Goal: Task Accomplishment & Management: Use online tool/utility

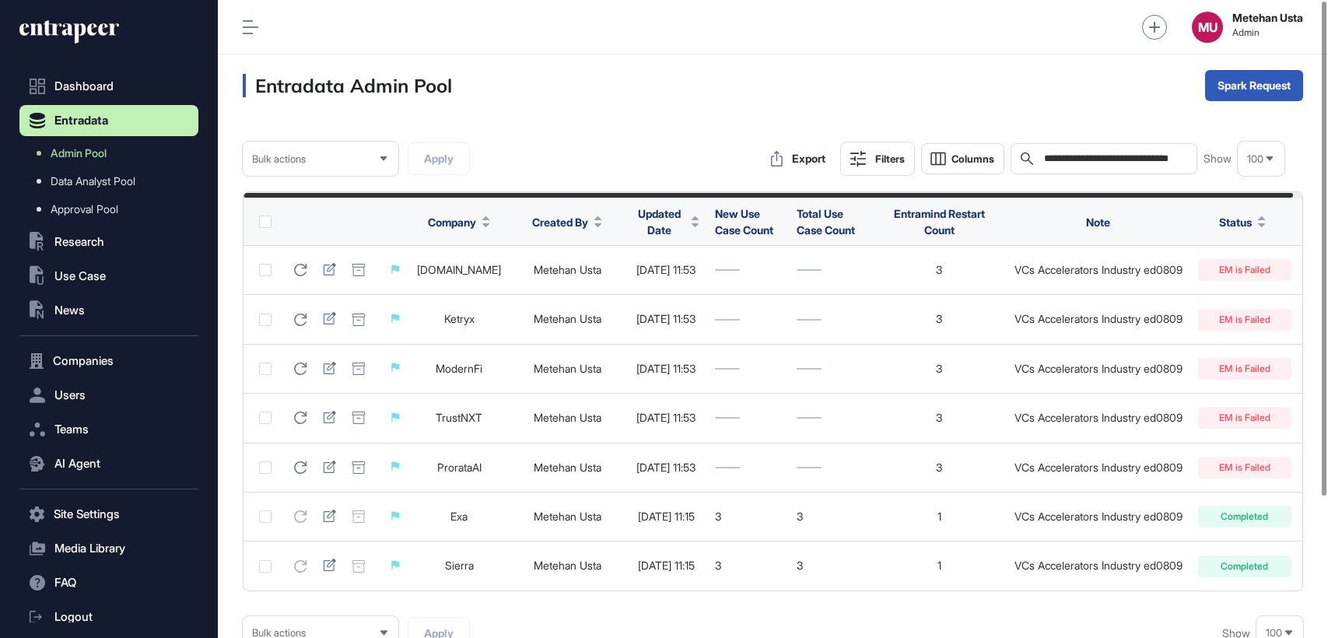
click at [1102, 157] on input "**********" at bounding box center [1114, 158] width 145 height 12
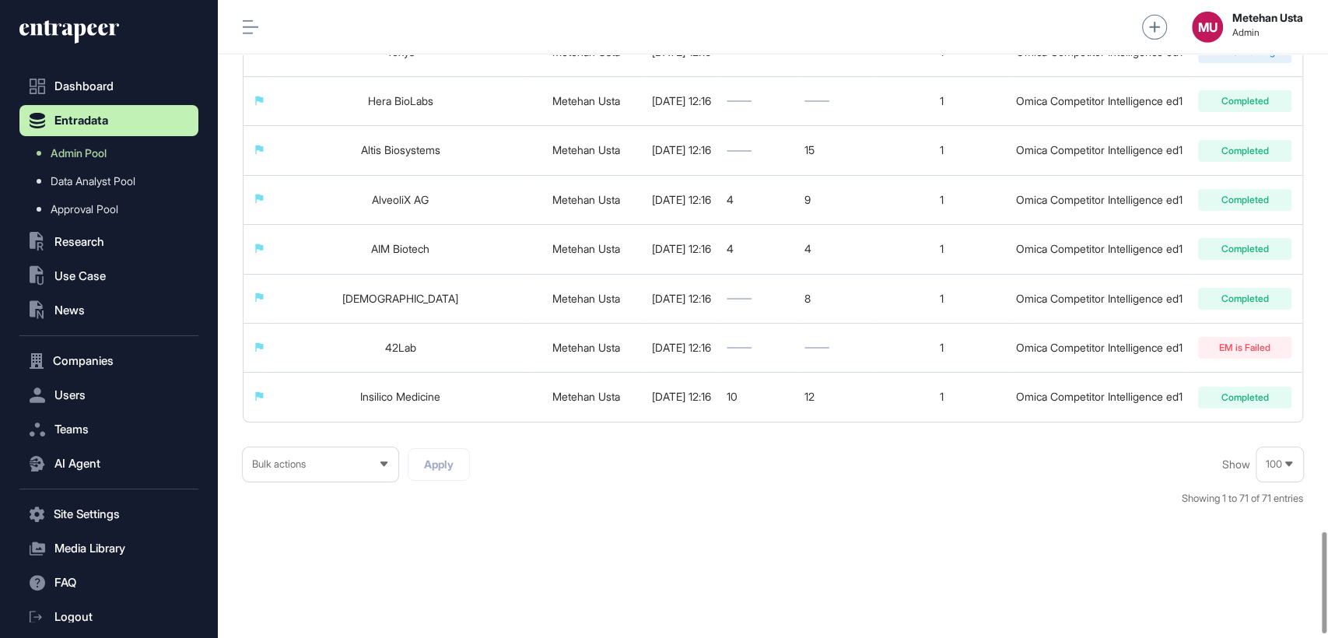
scroll to position [3366, 0]
type input "**********"
click at [1268, 461] on span "100" at bounding box center [1274, 464] width 16 height 12
click at [1267, 431] on li "100" at bounding box center [1279, 436] width 37 height 31
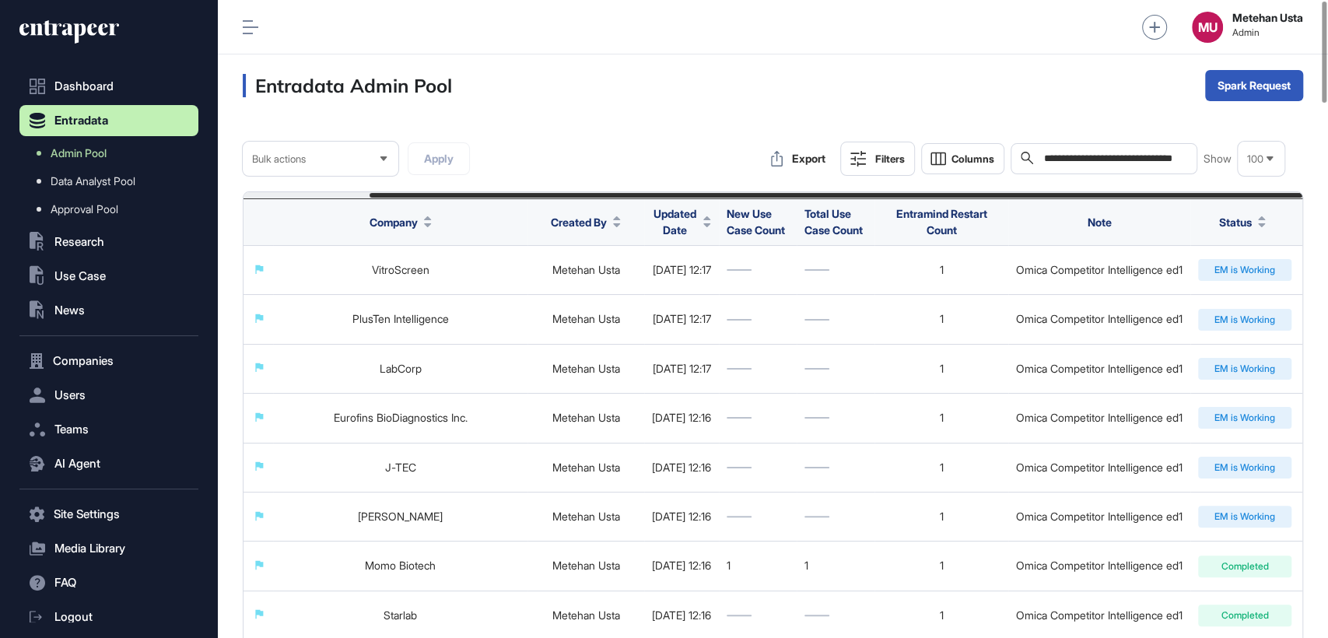
click at [850, 157] on icon at bounding box center [858, 159] width 16 height 16
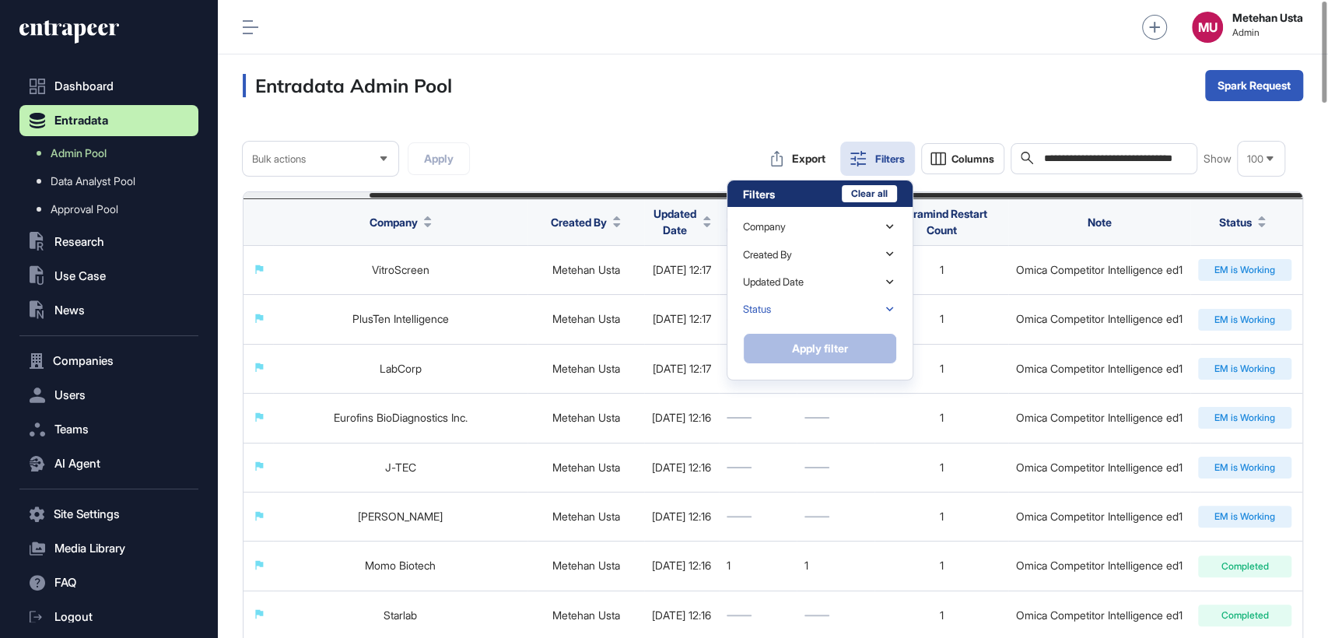
click at [786, 296] on div "Status" at bounding box center [820, 309] width 154 height 27
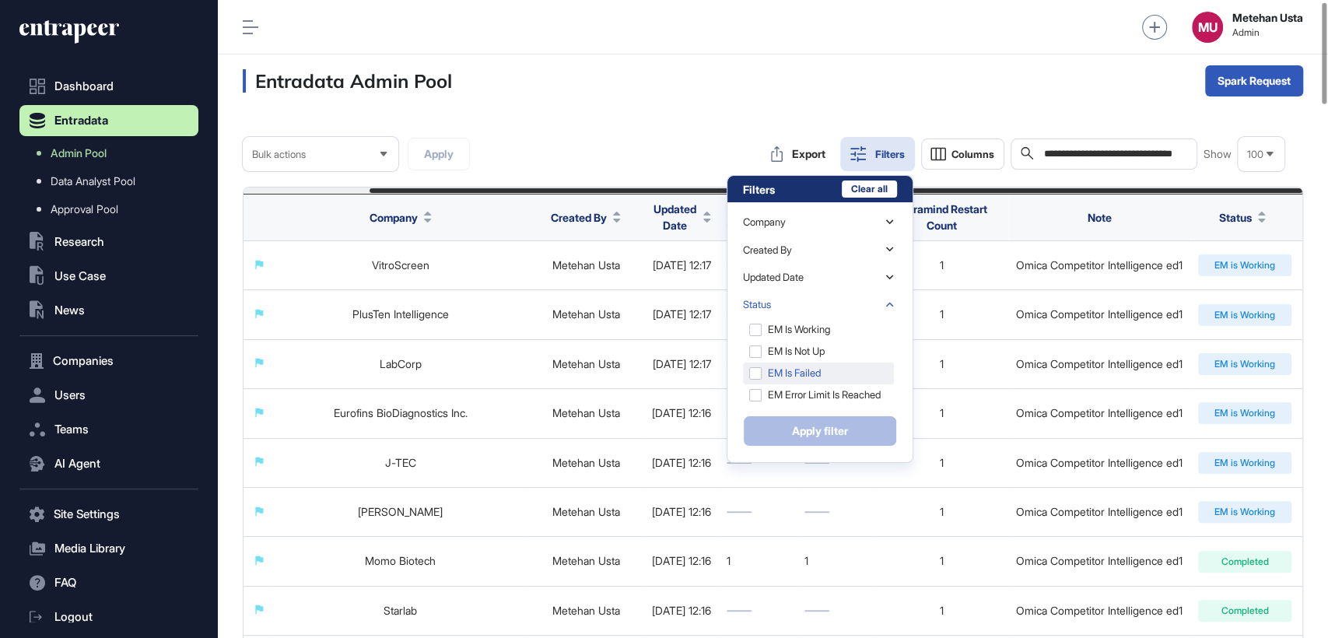
scroll to position [12, 0]
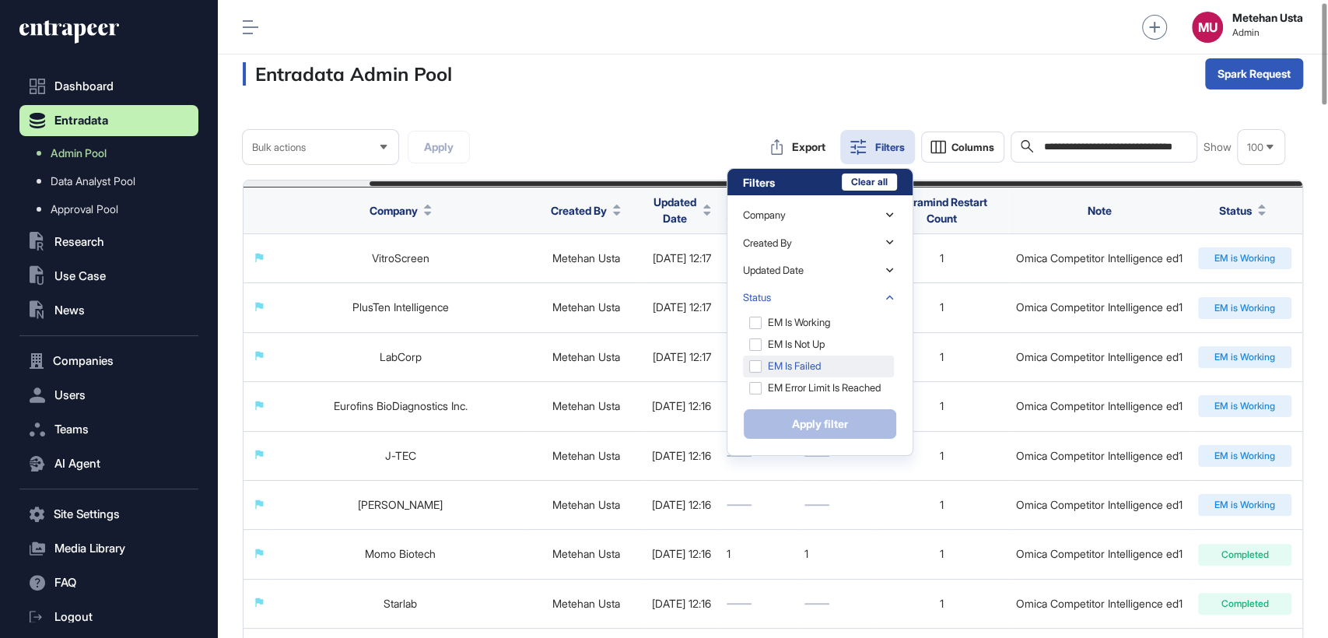
click at [753, 356] on div "EM is Failed" at bounding box center [818, 367] width 151 height 22
click at [808, 421] on button "Apply filter" at bounding box center [820, 423] width 154 height 31
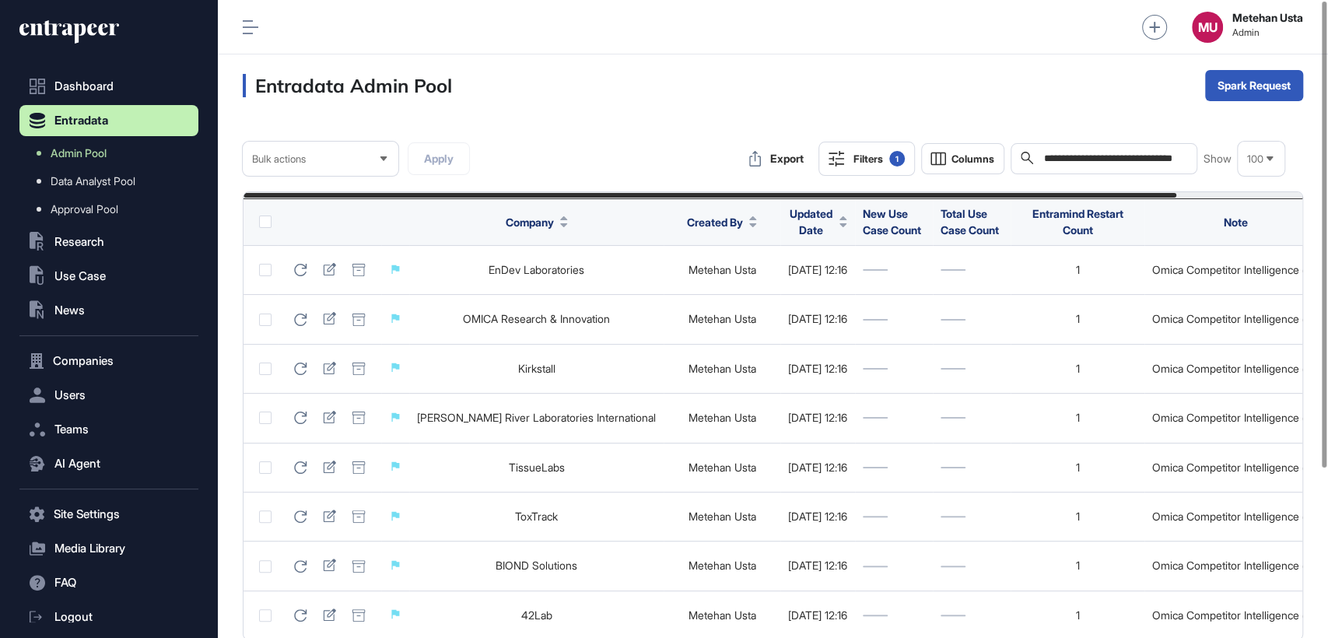
click at [245, 29] on icon at bounding box center [251, 27] width 16 height 14
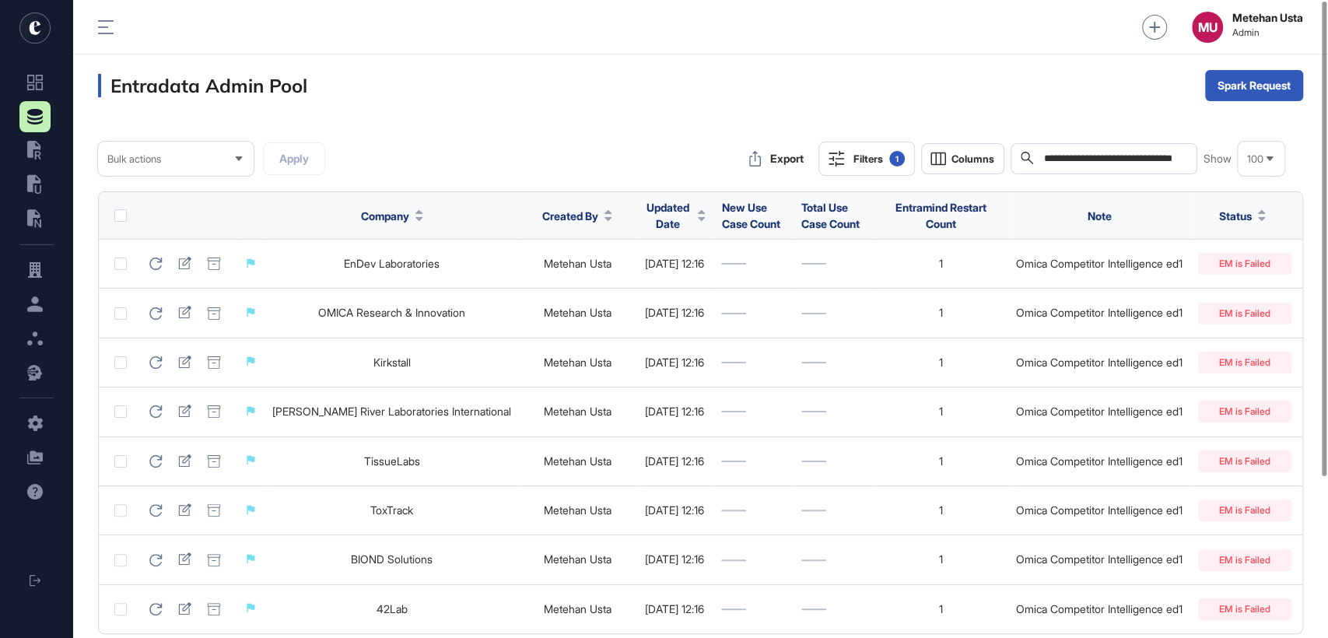
click at [117, 220] on label at bounding box center [120, 215] width 12 height 12
click at [161, 176] on div "**********" at bounding box center [700, 438] width 1205 height 592
click at [170, 168] on div "Bulk actions" at bounding box center [176, 159] width 156 height 30
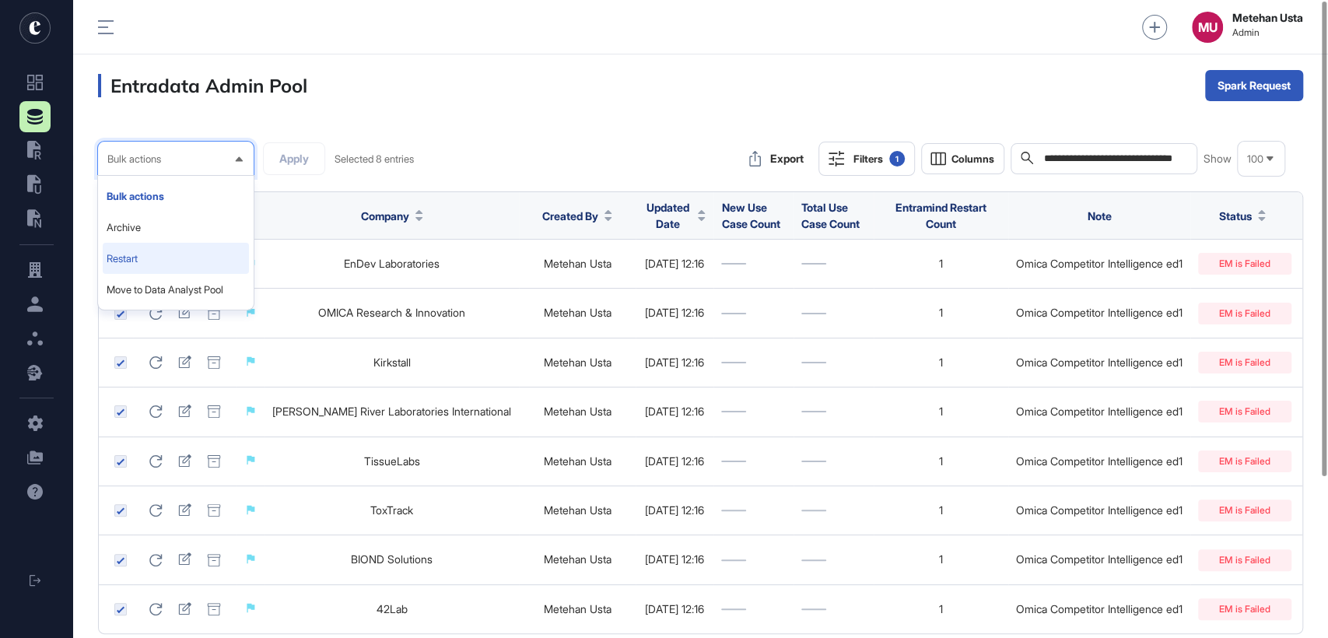
click at [181, 266] on li "Restart" at bounding box center [176, 258] width 146 height 31
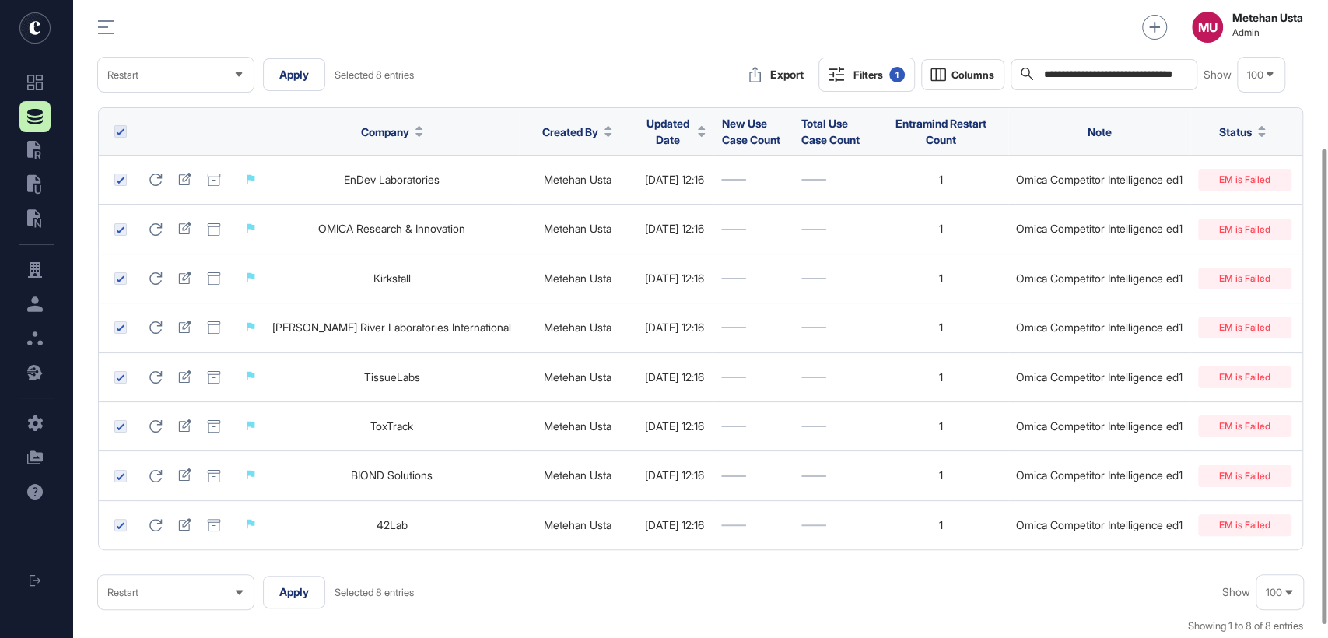
scroll to position [215, 0]
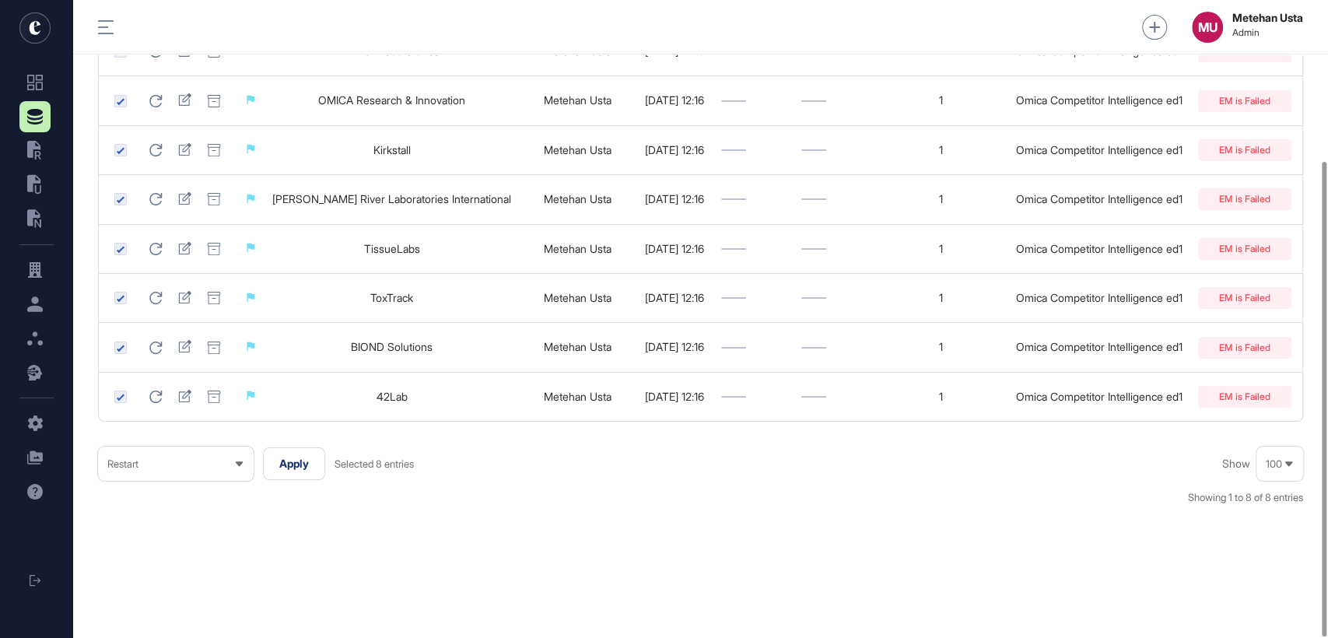
click at [198, 461] on div "Restart" at bounding box center [176, 464] width 156 height 30
click at [331, 541] on div "**********" at bounding box center [700, 240] width 1255 height 796
click at [307, 468] on button "Apply" at bounding box center [294, 463] width 62 height 33
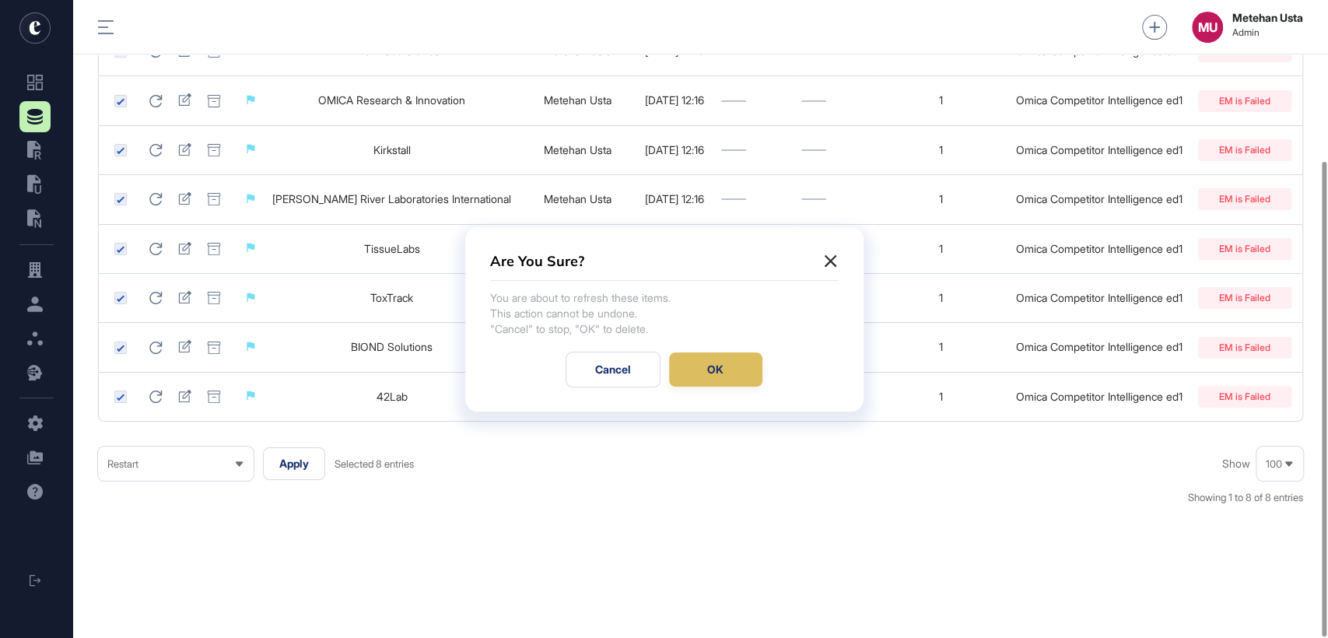
click at [706, 363] on div "OK" at bounding box center [715, 369] width 93 height 34
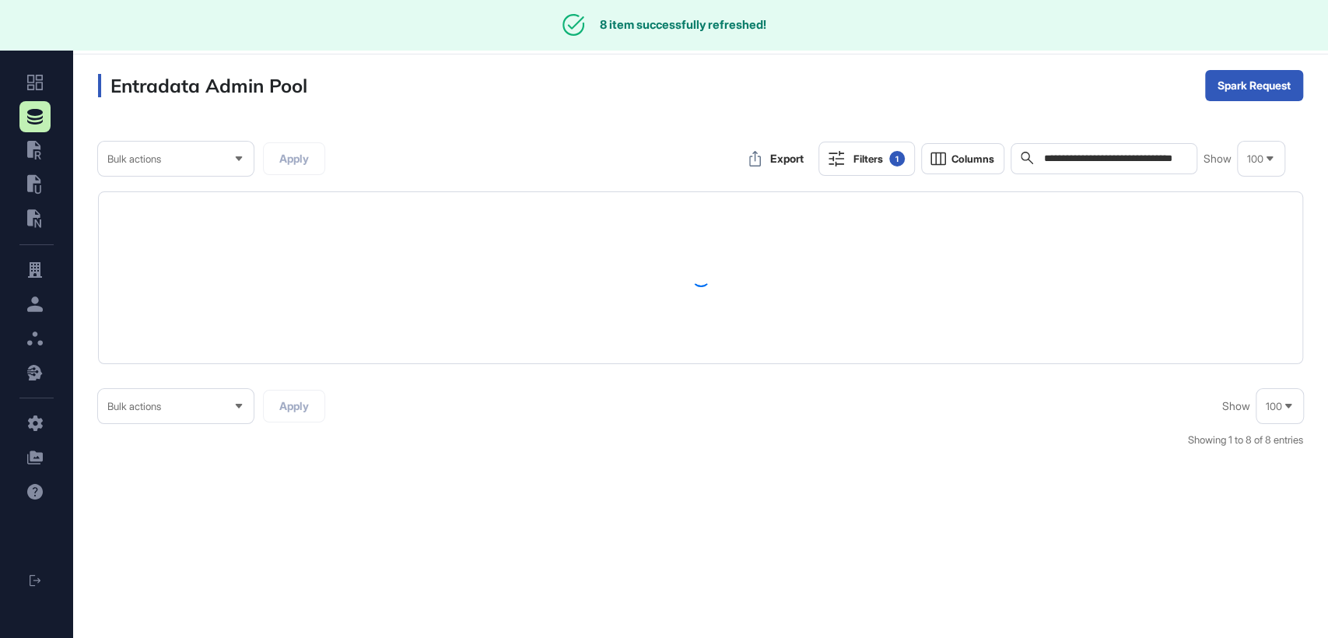
scroll to position [0, 0]
